Goal: Task Accomplishment & Management: Use online tool/utility

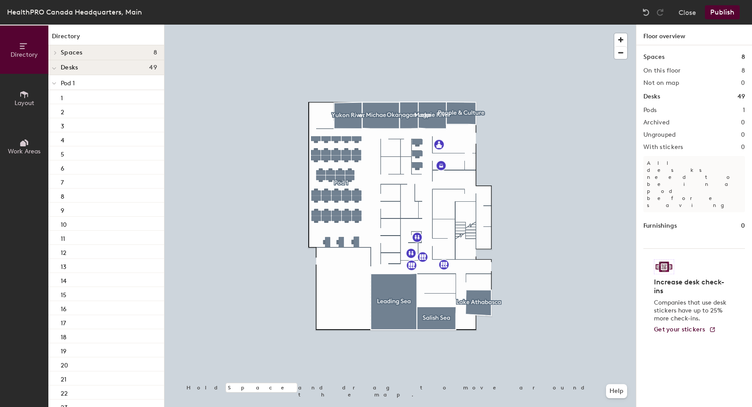
click at [33, 99] on span "Layout" at bounding box center [25, 102] width 20 height 7
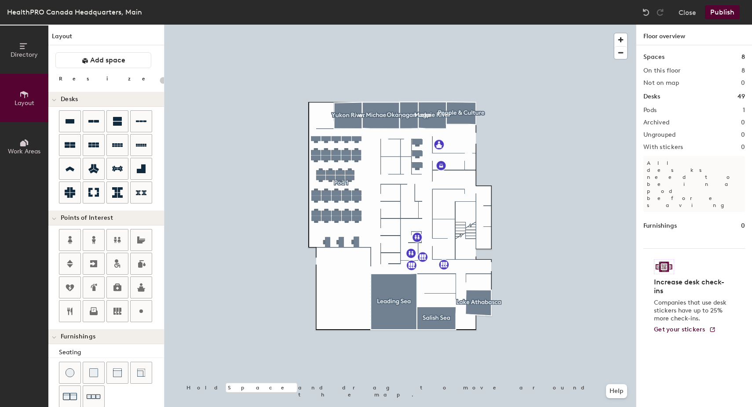
type input "20"
click at [18, 151] on span "Work Areas" at bounding box center [24, 151] width 33 height 7
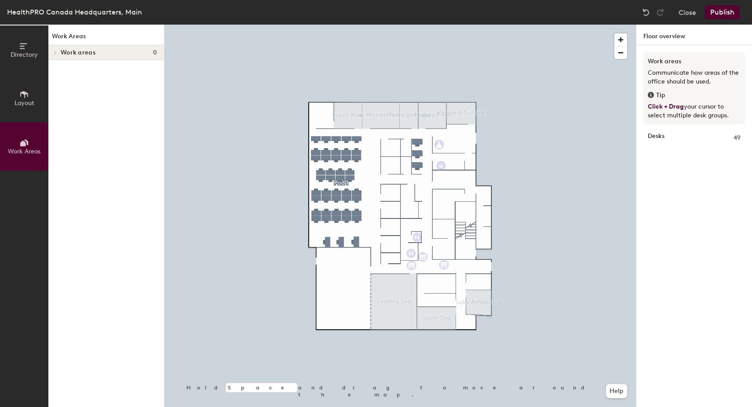
click at [40, 40] on button "Directory" at bounding box center [24, 49] width 48 height 48
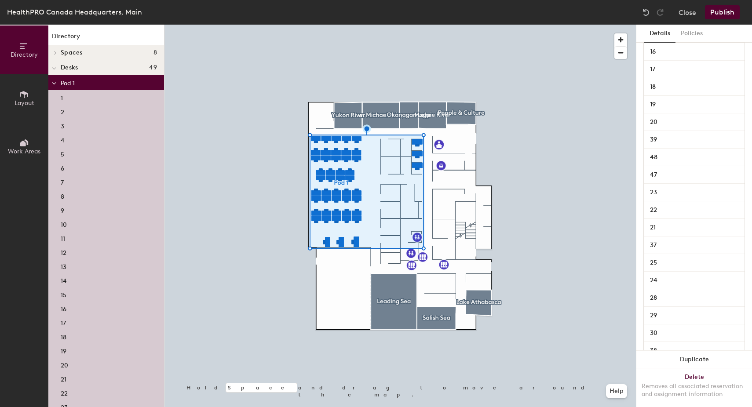
scroll to position [404, 0]
click at [660, 226] on input "20" at bounding box center [693, 224] width 97 height 12
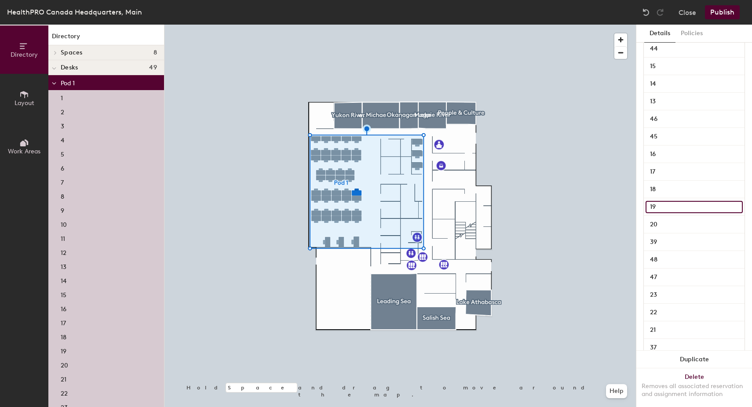
click at [659, 210] on input "19" at bounding box center [693, 207] width 97 height 12
click at [728, 226] on input "20" at bounding box center [693, 224] width 97 height 12
click at [695, 30] on button "Policies" at bounding box center [691, 34] width 33 height 18
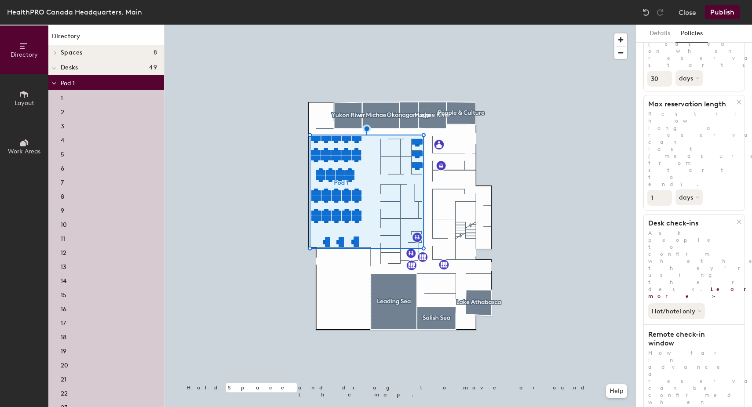
scroll to position [0, 0]
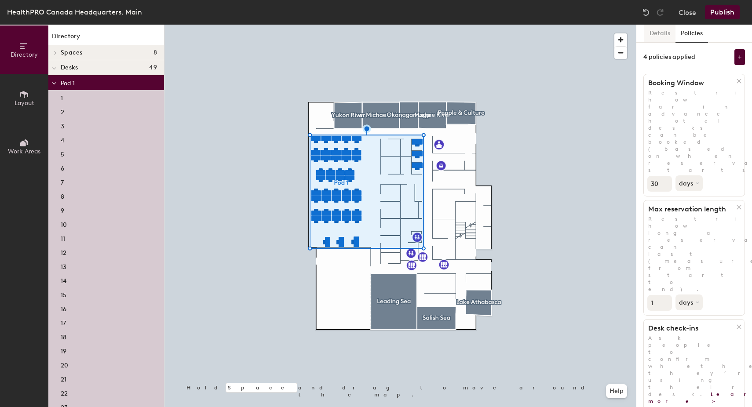
click at [651, 37] on button "Details" at bounding box center [659, 34] width 31 height 18
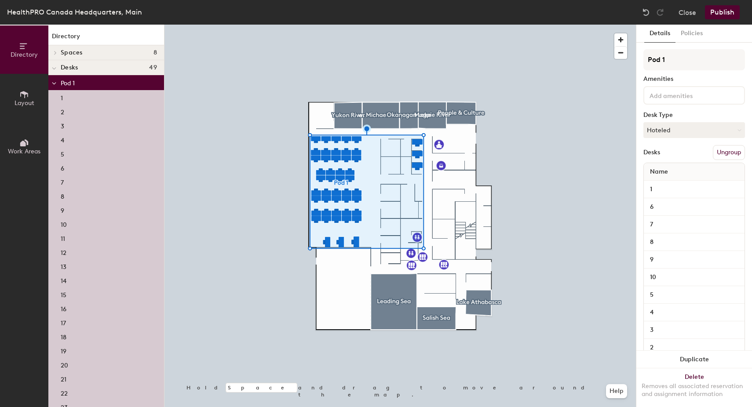
click at [55, 81] on span at bounding box center [54, 83] width 4 height 7
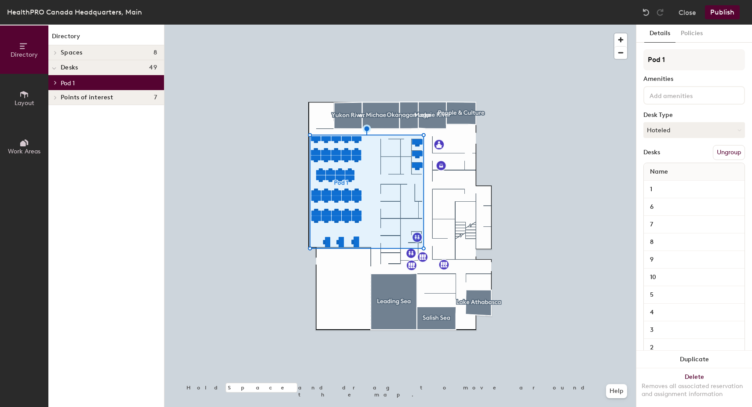
click at [55, 81] on icon at bounding box center [56, 83] width 2 height 4
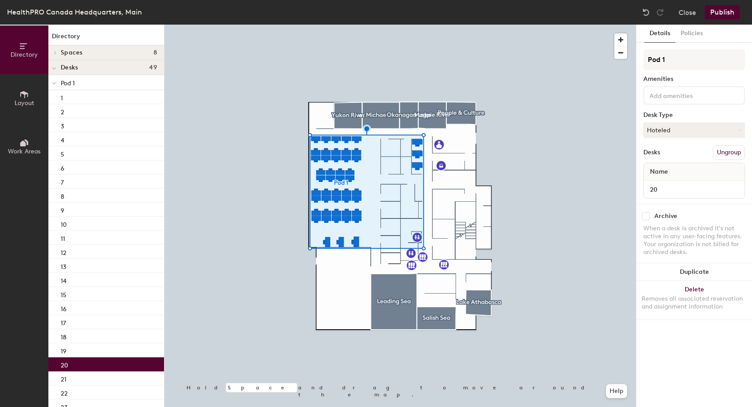
click at [72, 369] on div "20" at bounding box center [106, 364] width 116 height 14
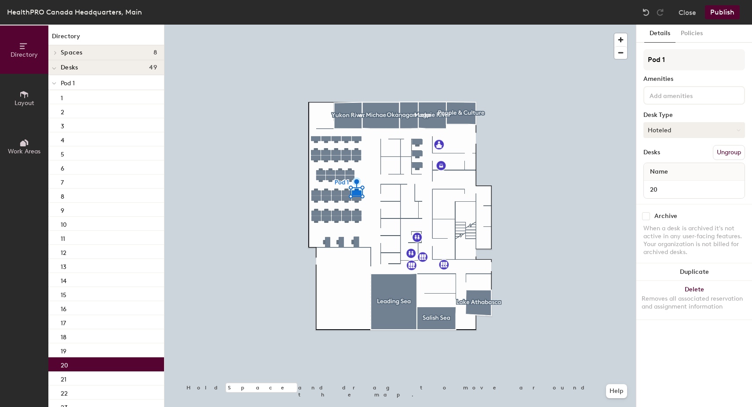
click at [737, 135] on button "Hoteled" at bounding box center [694, 130] width 102 height 16
click at [675, 156] on div "Assigned" at bounding box center [688, 157] width 88 height 13
click at [722, 12] on button "Publish" at bounding box center [722, 12] width 35 height 14
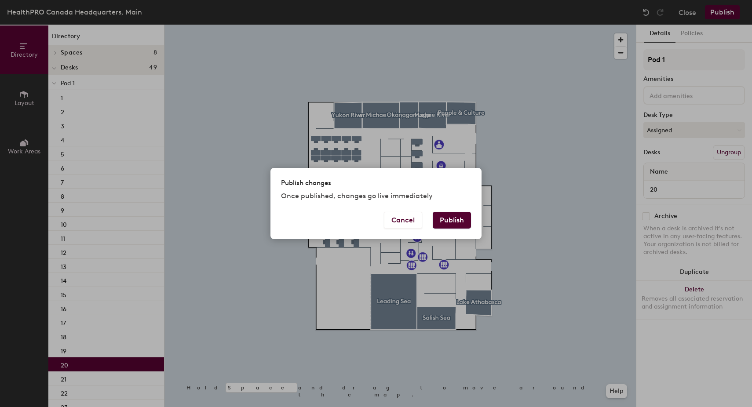
click at [453, 218] on button "Publish" at bounding box center [452, 220] width 38 height 17
